Goal: Information Seeking & Learning: Check status

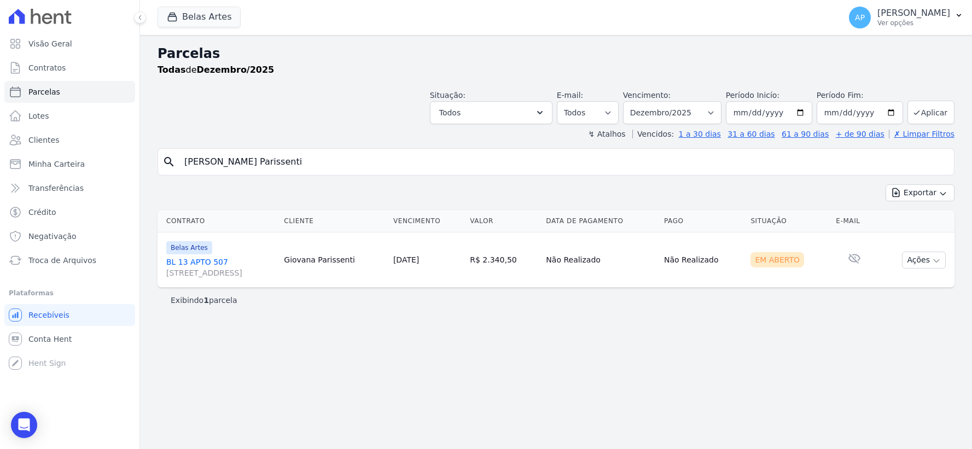
select select
type input "fer"
select select
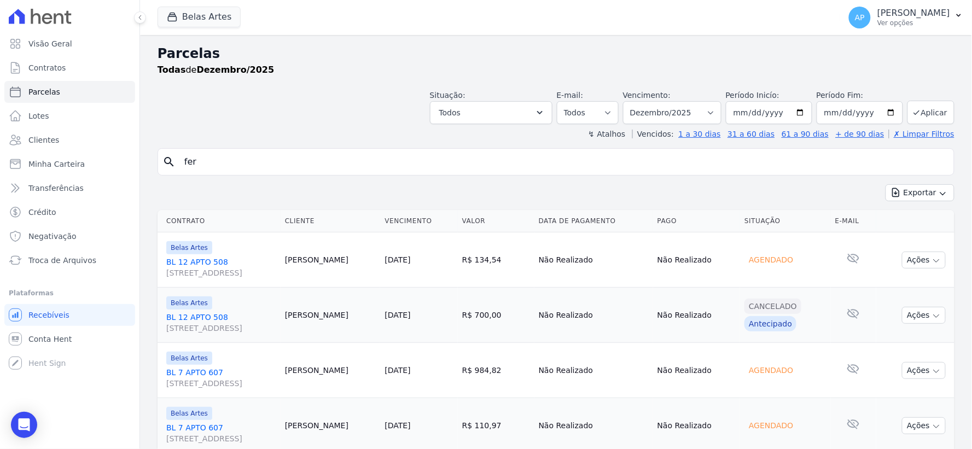
click at [289, 172] on input "fer" at bounding box center [564, 162] width 772 height 22
drag, startPoint x: 330, startPoint y: 162, endPoint x: 253, endPoint y: 163, distance: 77.1
click at [253, 163] on input "[PERSON_NAME] [PERSON_NAME]" at bounding box center [564, 162] width 772 height 22
type input "Fernando Lemes"
click at [686, 115] on select "Filtrar por período ──────── Todos os meses Setembro/2022 Outubro/2022 Novembro…" at bounding box center [672, 112] width 98 height 23
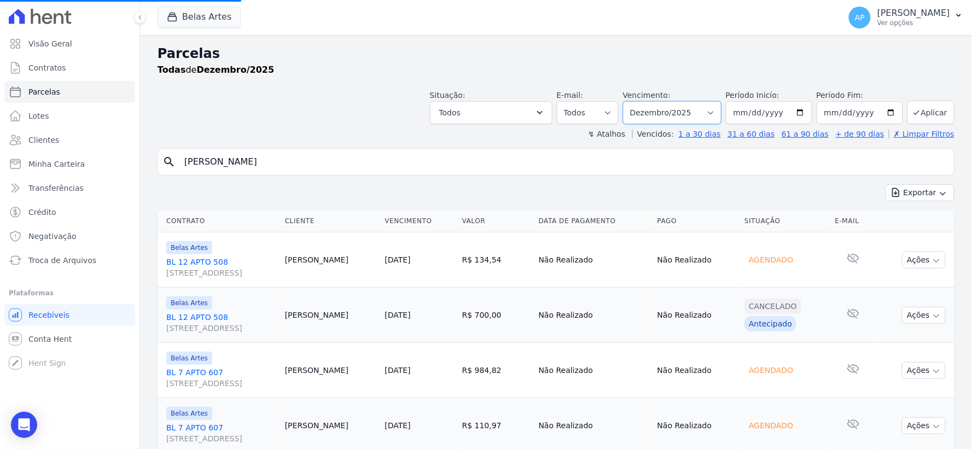
select select "08/2025"
click at [630, 101] on select "Filtrar por período ──────── Todos os meses Setembro/2022 Outubro/2022 Novembro…" at bounding box center [672, 112] width 98 height 23
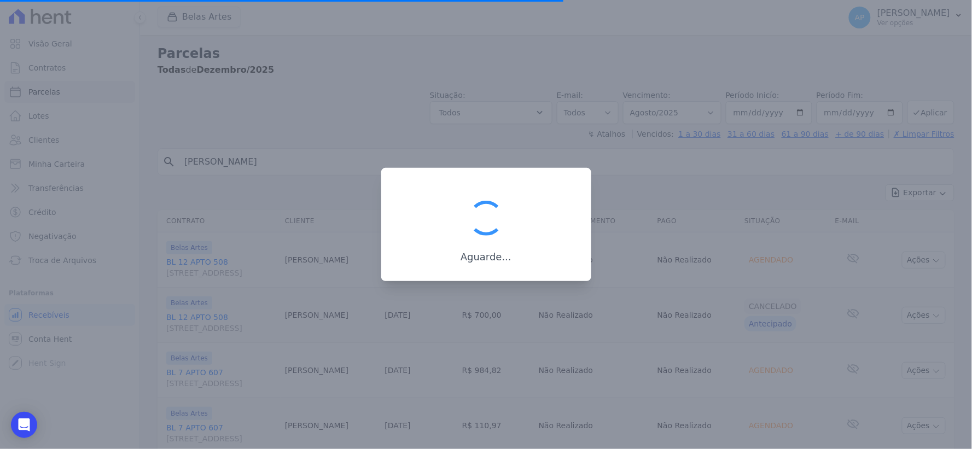
select select
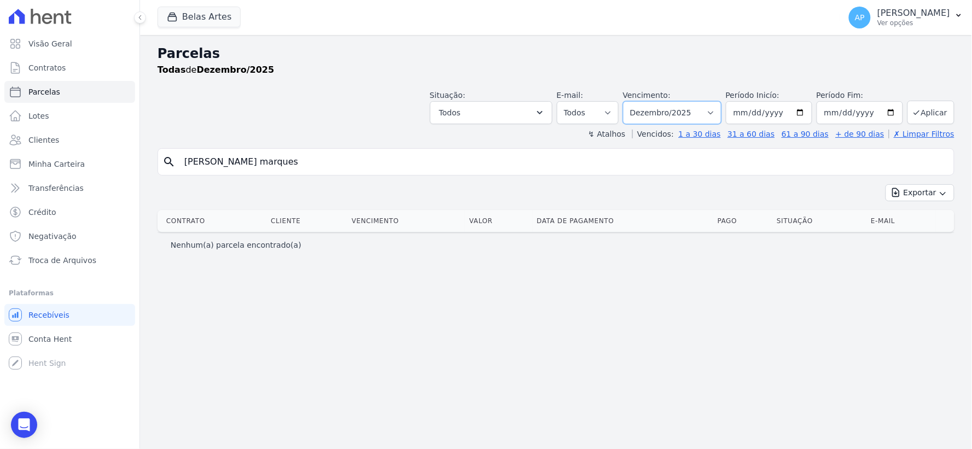
click at [688, 114] on select "Filtrar por período ──────── Todos os meses Setembro/2022 Outubro/2022 Novembro…" at bounding box center [672, 112] width 98 height 23
select select "07/2025"
click at [639, 101] on select "Filtrar por período ──────── Todos os meses Setembro/2022 Outubro/2022 Novembro…" at bounding box center [672, 112] width 98 height 23
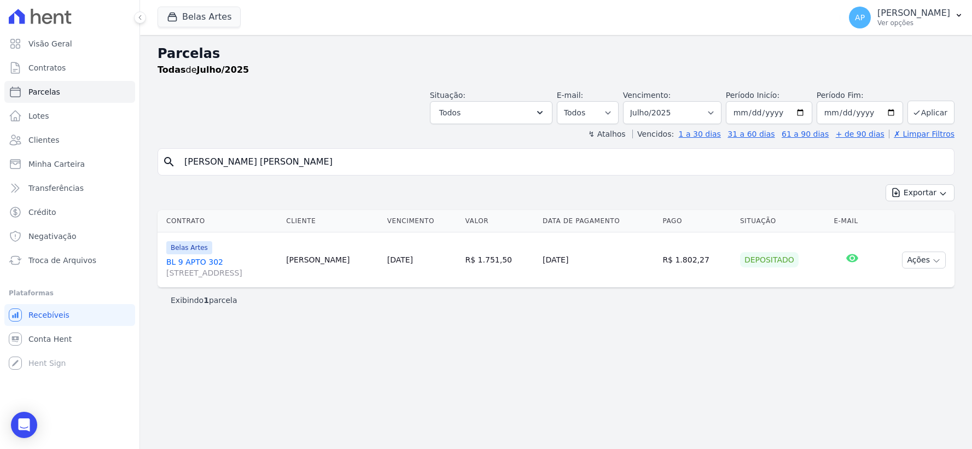
select select
